Goal: Find specific fact: Find contact information

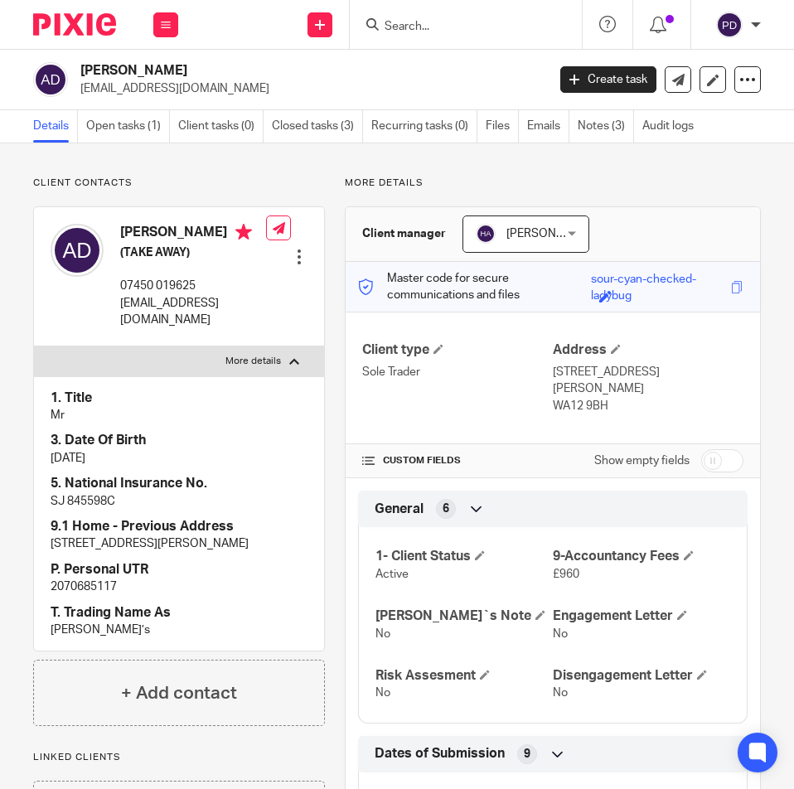
drag, startPoint x: 0, startPoint y: 0, endPoint x: 425, endPoint y: 23, distance: 425.8
click at [424, 27] on input "Search" at bounding box center [457, 27] width 149 height 15
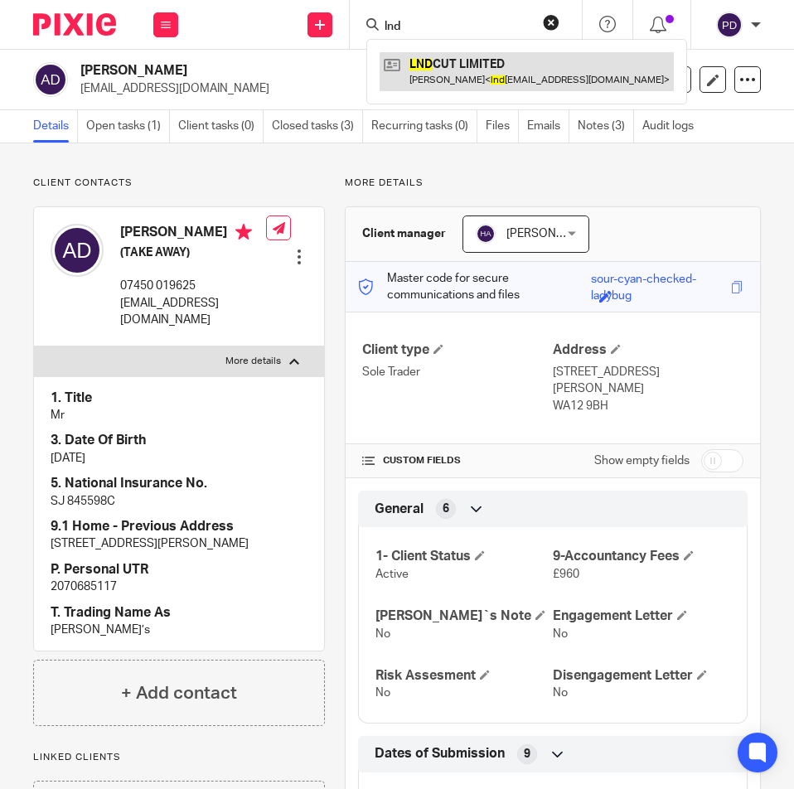
type input "lnd"
click at [490, 76] on link at bounding box center [527, 71] width 294 height 38
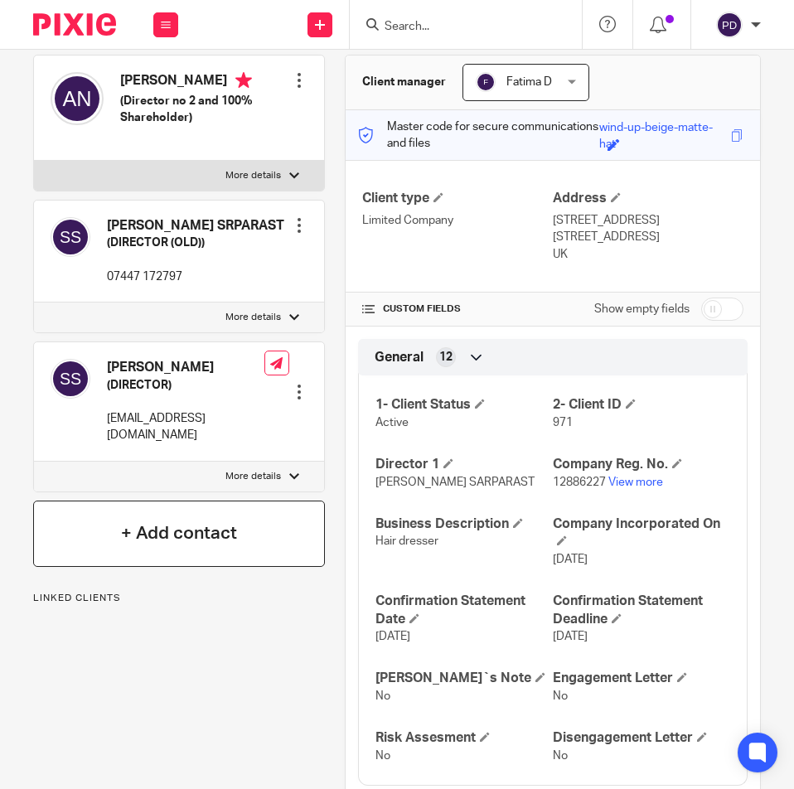
scroll to position [166, 0]
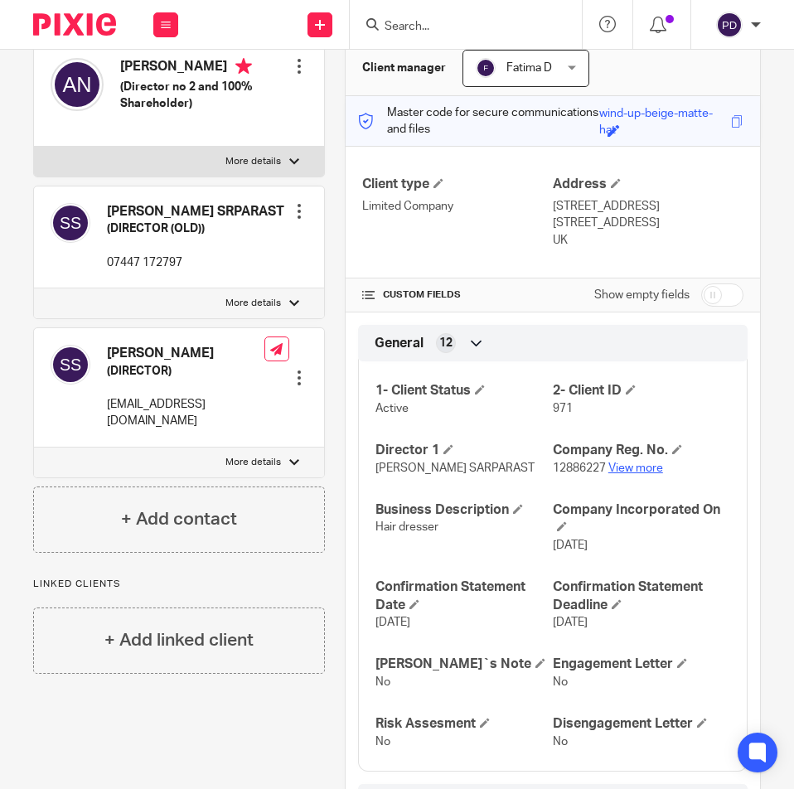
click at [610, 463] on link "View more" at bounding box center [635, 468] width 55 height 12
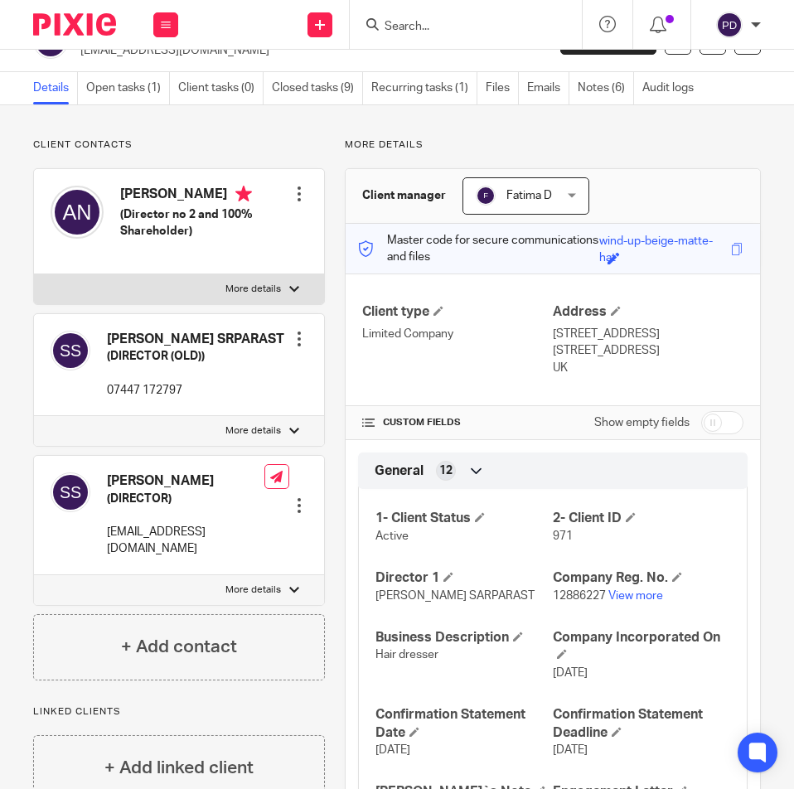
scroll to position [0, 0]
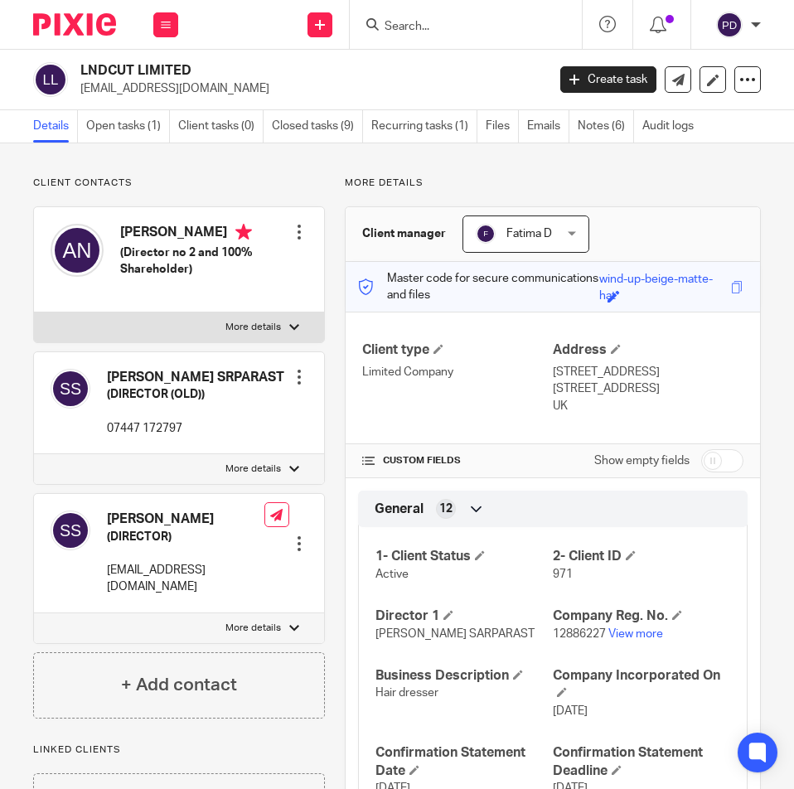
drag, startPoint x: 196, startPoint y: 88, endPoint x: 79, endPoint y: 98, distance: 118.1
click at [79, 98] on div "LNDCUT LIMITED lndcutltd@gmail.com Create task Update from Companies House Expo…" at bounding box center [397, 80] width 794 height 61
copy p "lndcutltd@gmail.com"
click at [198, 79] on h2 "LNDCUT LIMITED" at bounding box center [262, 70] width 364 height 17
drag, startPoint x: 201, startPoint y: 89, endPoint x: 78, endPoint y: 88, distance: 123.5
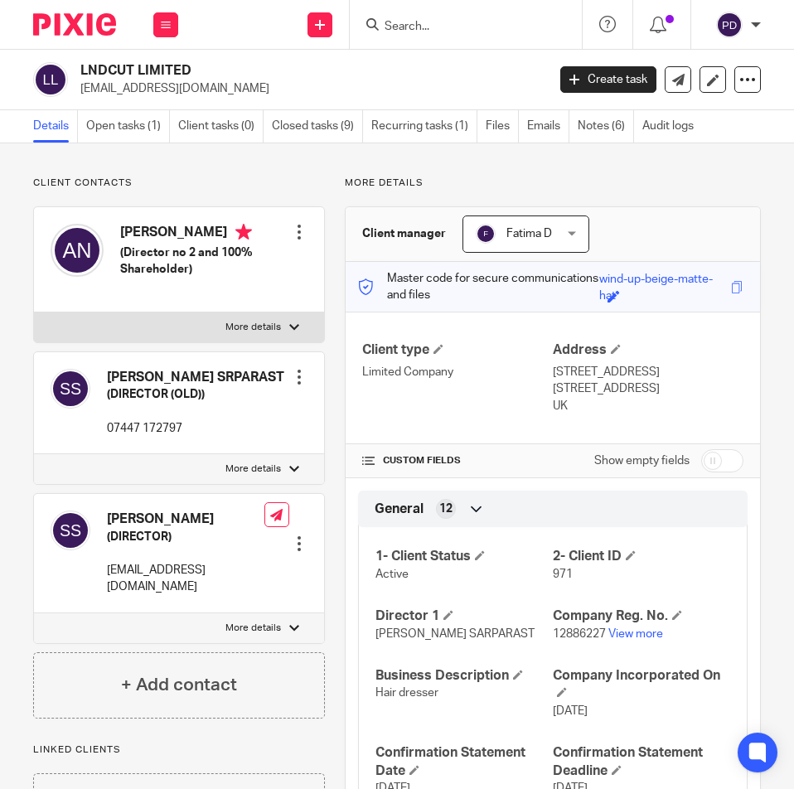
click at [78, 88] on div "LNDCUT LIMITED lndcutltd@gmail.com" at bounding box center [284, 79] width 502 height 35
copy p "lndcutltd@gmail.com"
